Goal: Task Accomplishment & Management: Complete application form

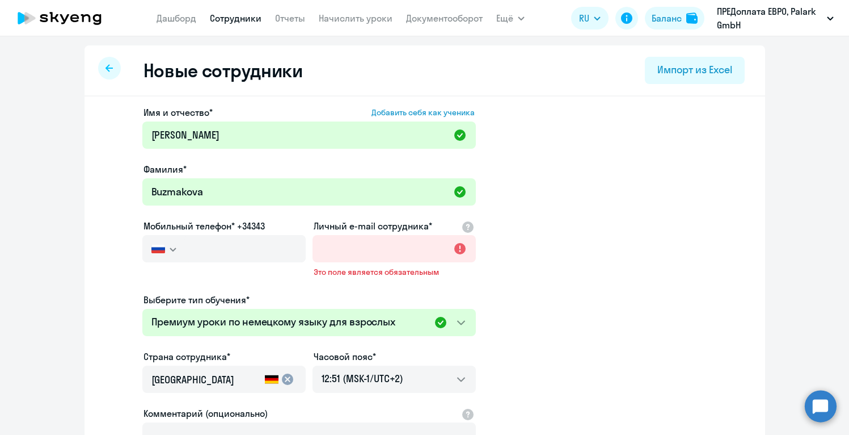
select select "german_adult_not_native_speaker_premium"
select select "2"
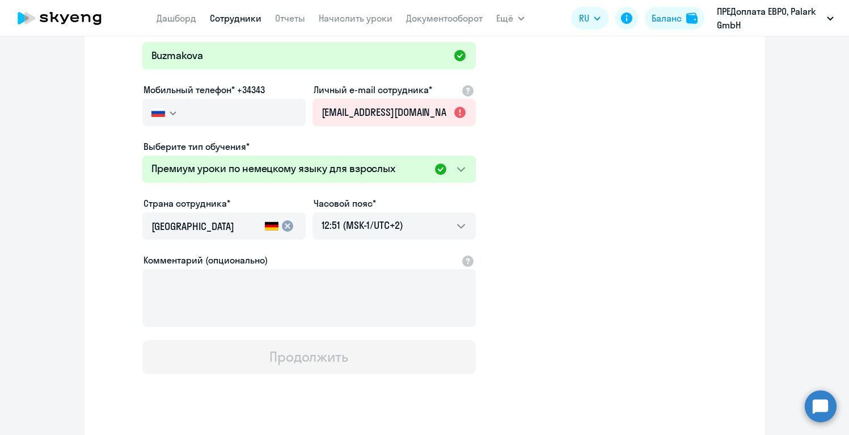
scroll to position [0, 33]
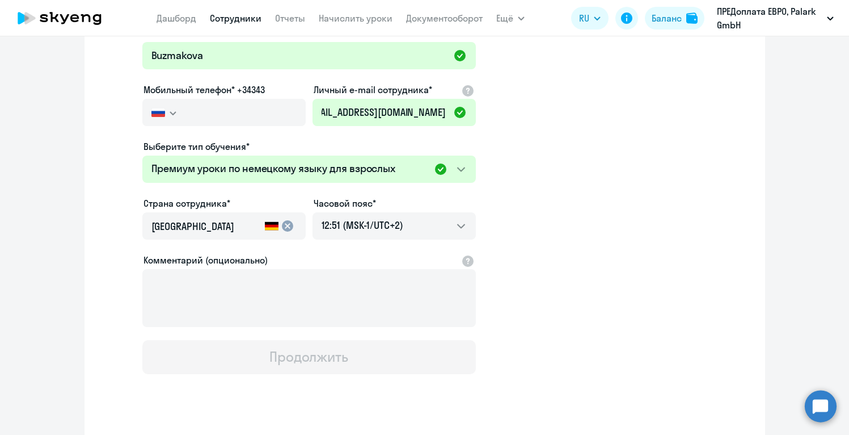
type input "[EMAIL_ADDRESS][DOMAIN_NAME]"
click at [527, 255] on app-new-student-form "Имя и отчество* Добавить себя как ученика [PERSON_NAME]* [PERSON_NAME] Мобильны…" at bounding box center [425, 171] width 645 height 405
click at [399, 351] on button "Продолжить" at bounding box center [309, 357] width 334 height 34
click at [212, 121] on input "text" at bounding box center [244, 112] width 121 height 27
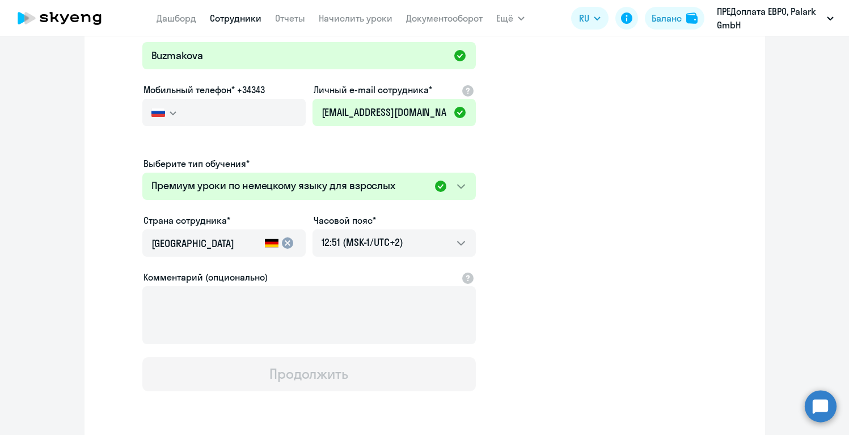
click at [172, 112] on icon "button" at bounding box center [173, 113] width 6 height 3
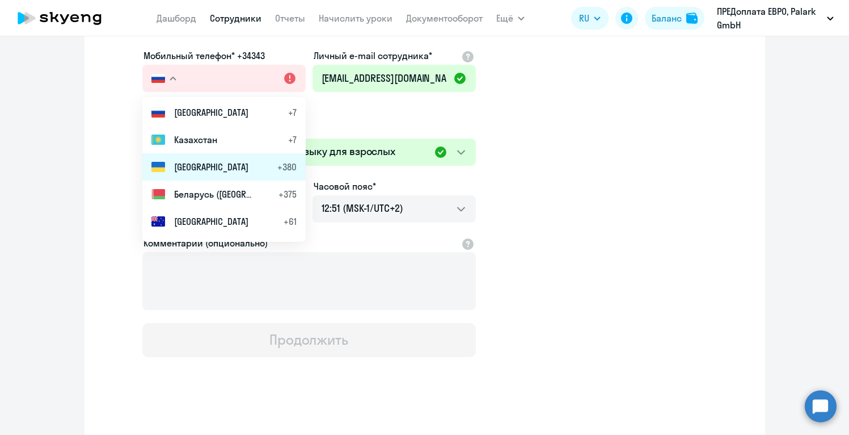
scroll to position [177, 0]
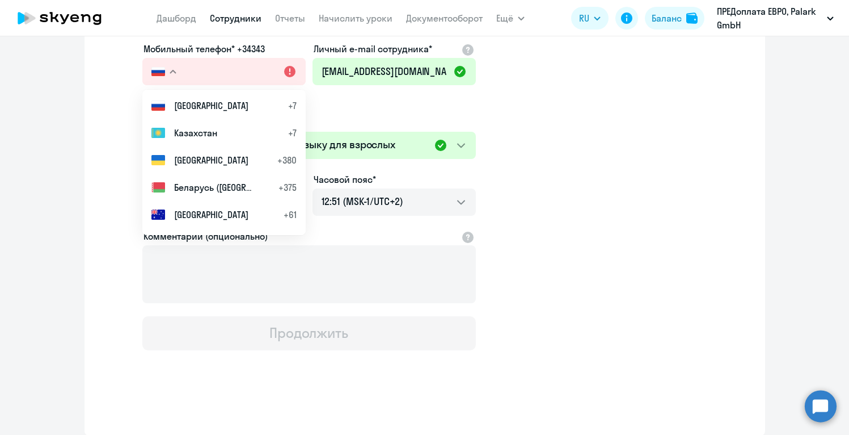
click at [173, 71] on icon "button" at bounding box center [173, 72] width 6 height 3
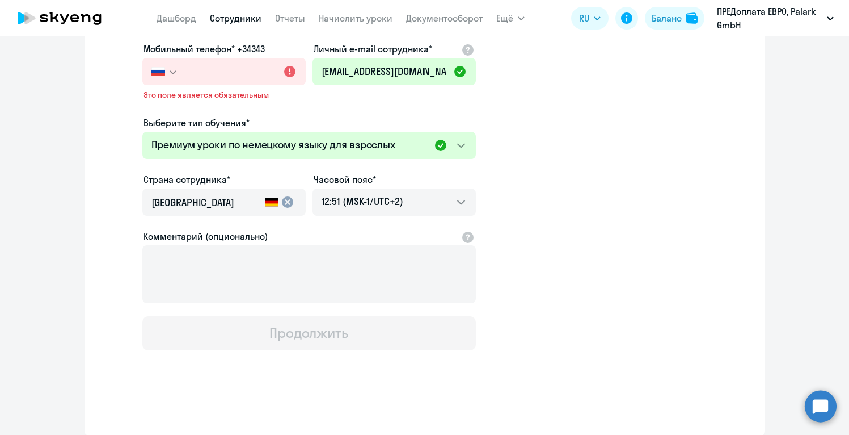
click at [173, 70] on icon "button" at bounding box center [173, 72] width 7 height 4
click at [228, 71] on input "text" at bounding box center [244, 71] width 121 height 27
click at [291, 77] on input "text" at bounding box center [244, 71] width 121 height 27
click at [171, 69] on svg-icon "button" at bounding box center [173, 72] width 9 height 9
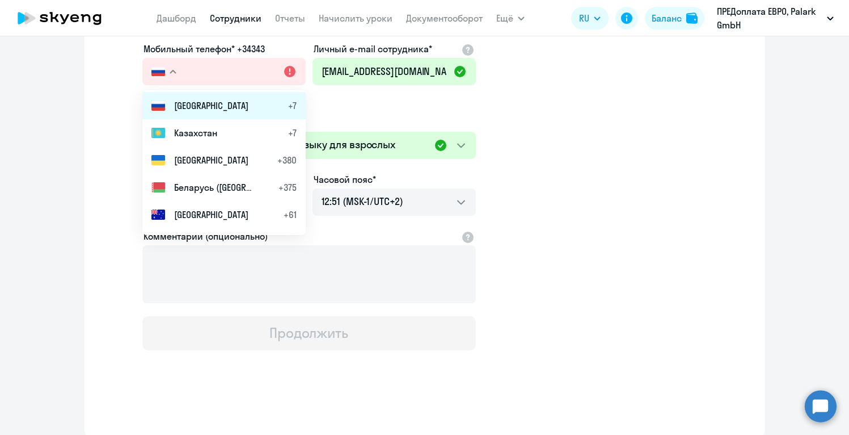
click at [255, 110] on li "Россия +7" at bounding box center [223, 105] width 163 height 27
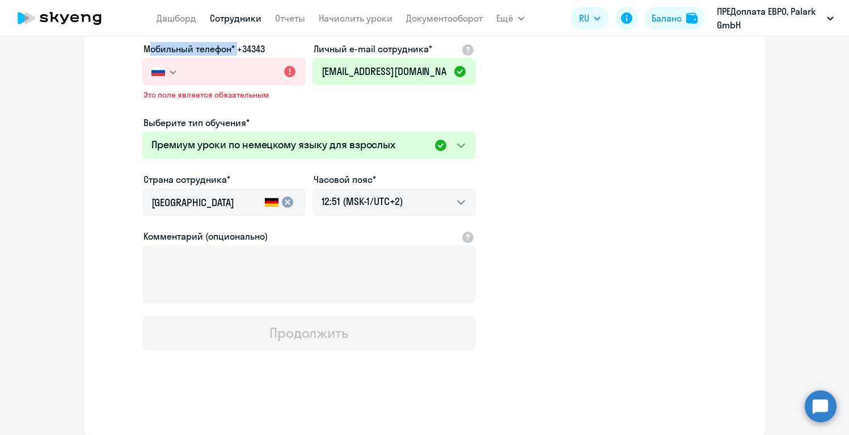
drag, startPoint x: 235, startPoint y: 52, endPoint x: 142, endPoint y: 51, distance: 92.5
click at [142, 51] on div "Мобильный телефон* +34343" at bounding box center [223, 49] width 163 height 14
copy label "Мобильный телефон*"
click at [292, 75] on input "text" at bounding box center [244, 71] width 121 height 27
click at [292, 71] on input "text" at bounding box center [244, 71] width 121 height 27
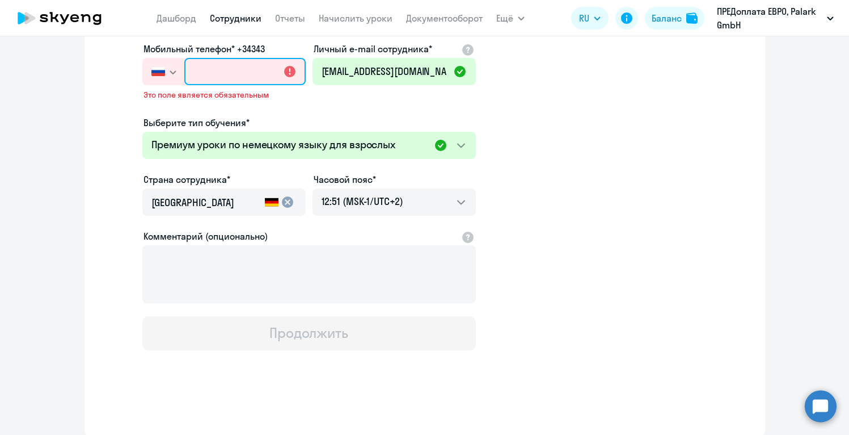
click at [292, 71] on input "text" at bounding box center [244, 71] width 121 height 27
click at [174, 74] on svg-icon "button" at bounding box center [173, 72] width 9 height 9
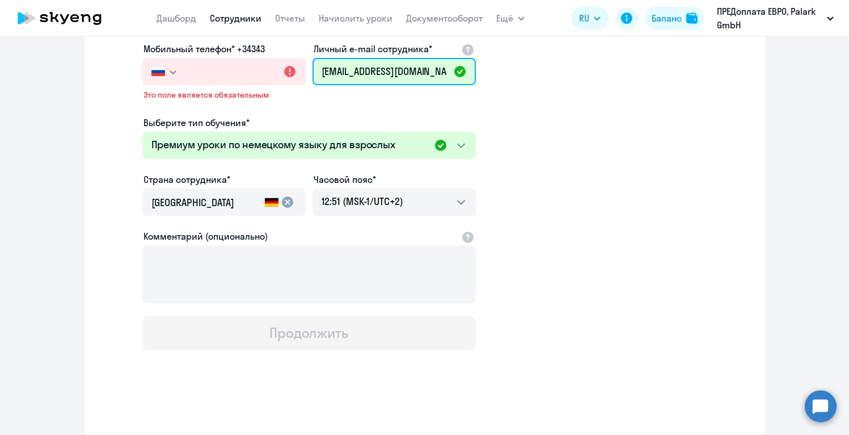
click at [446, 77] on input "[EMAIL_ADDRESS][DOMAIN_NAME]" at bounding box center [394, 71] width 163 height 27
click at [447, 74] on input "[EMAIL_ADDRESS][DOMAIN_NAME]" at bounding box center [394, 71] width 163 height 27
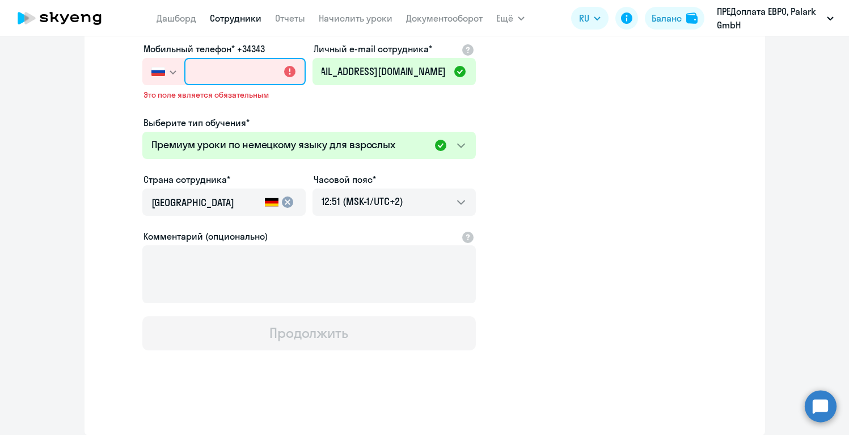
scroll to position [0, 0]
click at [201, 85] on input "text" at bounding box center [244, 71] width 121 height 27
click at [533, 187] on app-new-student-form "Имя и отчество* Добавить себя как ученика [PERSON_NAME]* [PERSON_NAME] Мобильны…" at bounding box center [425, 140] width 645 height 422
click at [206, 73] on input "text" at bounding box center [244, 71] width 121 height 27
